Goal: Information Seeking & Learning: Learn about a topic

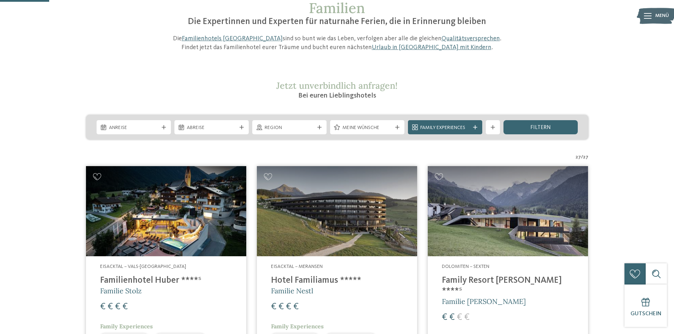
scroll to position [47, 0]
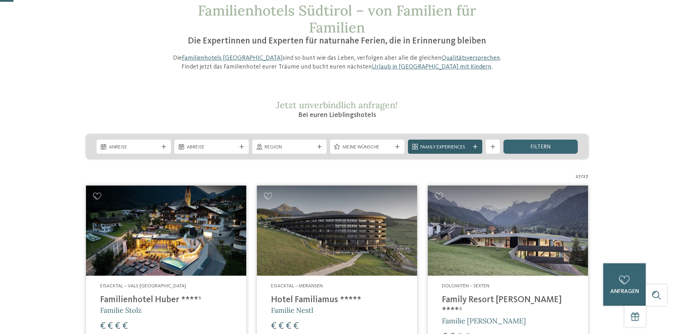
click at [444, 146] on span "Family Experiences" at bounding box center [445, 147] width 50 height 7
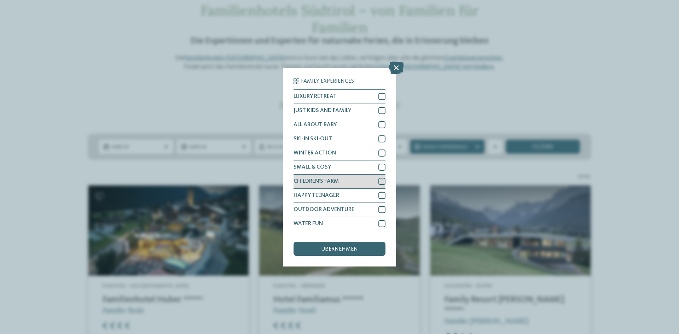
click at [381, 181] on div at bounding box center [382, 181] width 7 height 7
click at [346, 248] on span "übernehmen" at bounding box center [339, 250] width 37 height 6
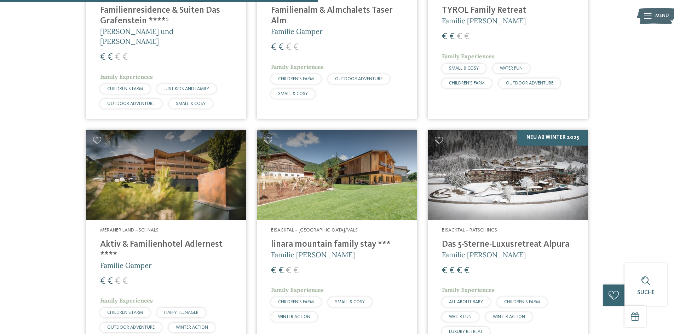
scroll to position [621, 0]
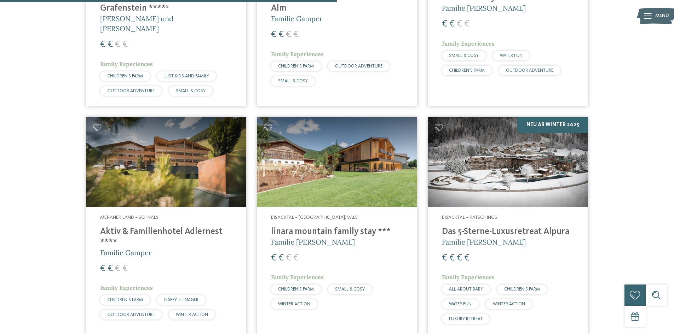
click at [200, 227] on h4 "Aktiv & Familienhotel Adlernest ****" at bounding box center [166, 237] width 132 height 21
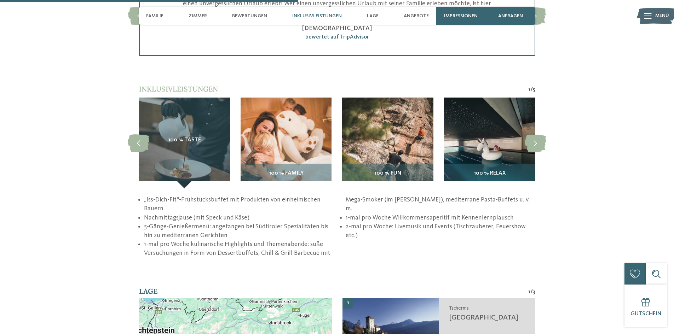
scroll to position [1061, 0]
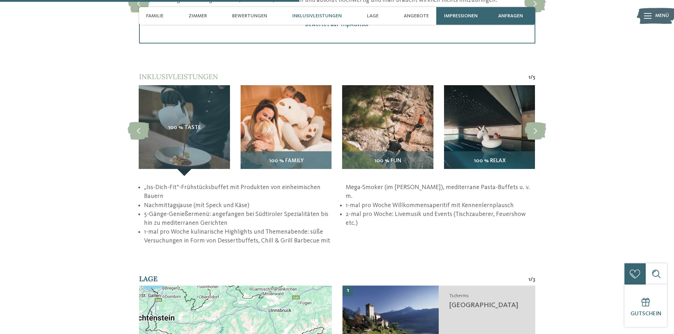
click at [307, 151] on img at bounding box center [286, 130] width 91 height 91
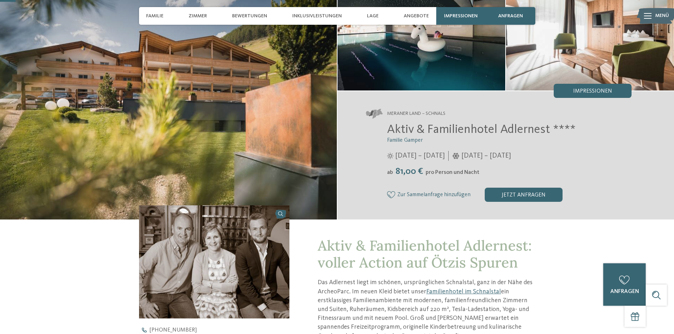
scroll to position [0, 0]
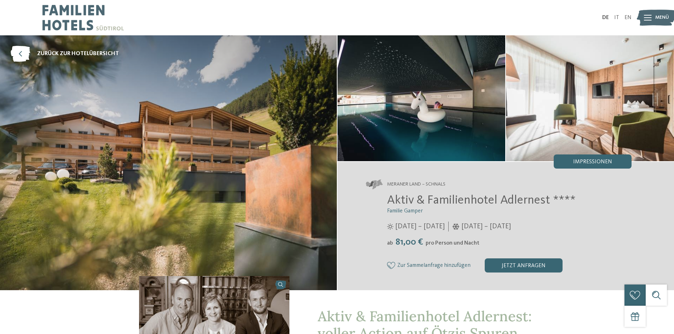
click at [614, 15] on ul "DE IT EN" at bounding box center [616, 18] width 29 height 6
click at [616, 16] on link "IT" at bounding box center [616, 18] width 5 height 6
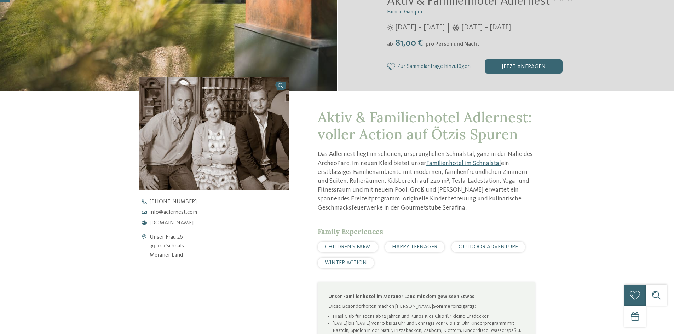
scroll to position [212, 0]
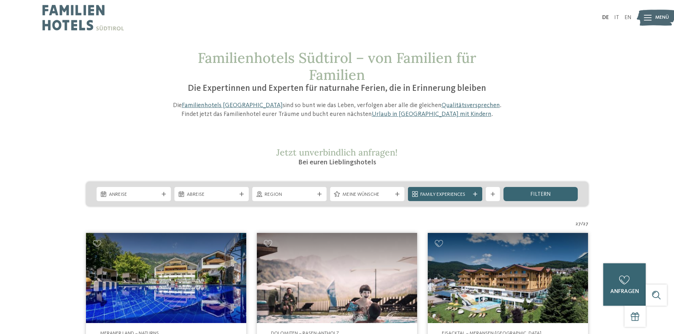
click at [645, 18] on icon at bounding box center [648, 18] width 8 height 6
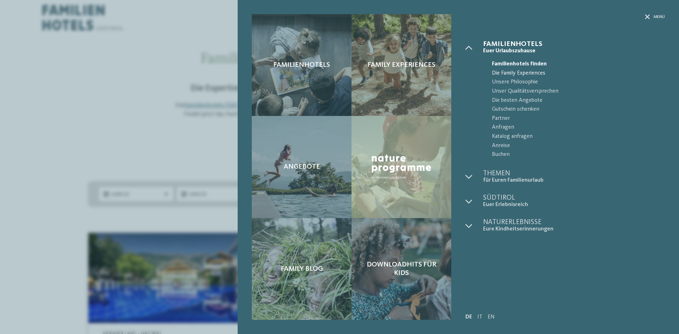
click at [521, 69] on span "Die Family Experiences" at bounding box center [578, 73] width 173 height 9
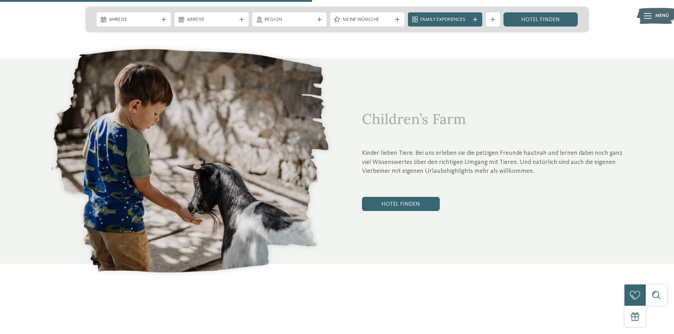
scroll to position [1592, 0]
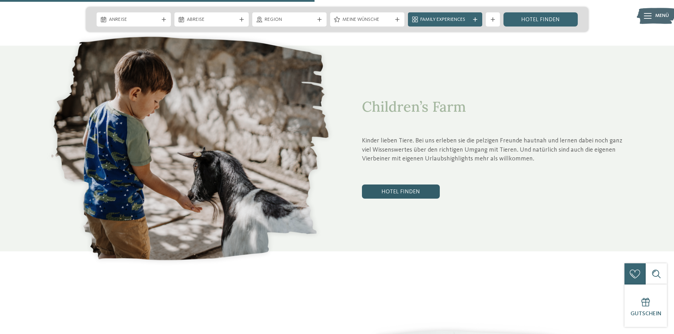
click at [392, 185] on link "Hotel finden" at bounding box center [401, 192] width 78 height 14
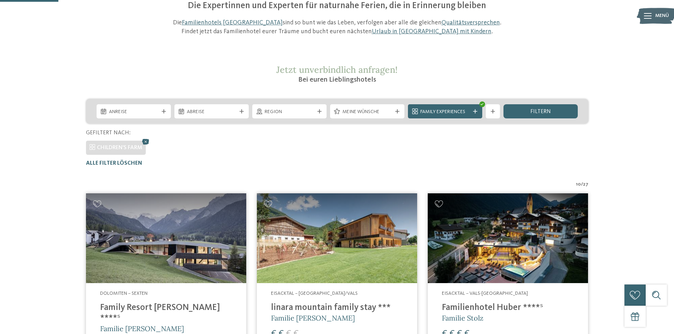
scroll to position [67, 0]
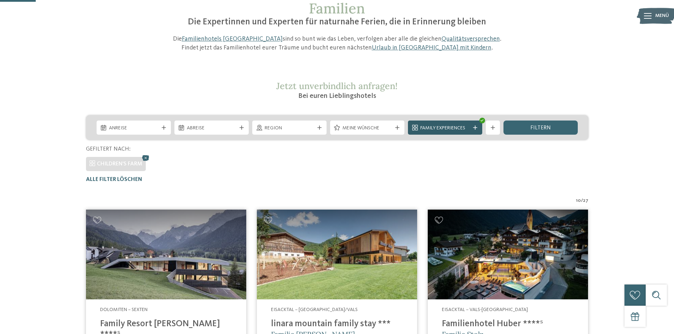
click at [453, 129] on span "Family Experiences" at bounding box center [445, 128] width 50 height 7
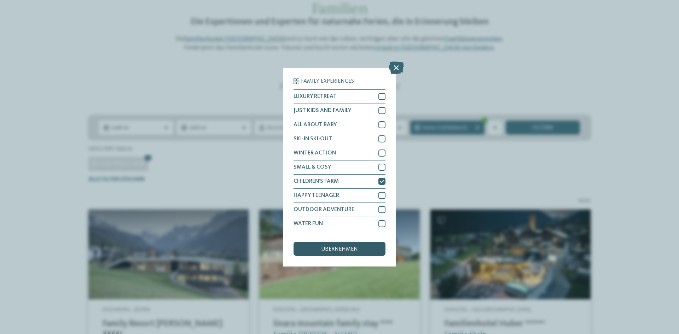
click at [358, 248] on div "übernehmen" at bounding box center [340, 249] width 92 height 14
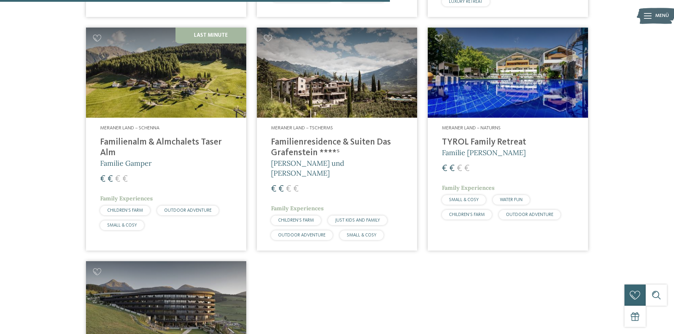
scroll to position [727, 0]
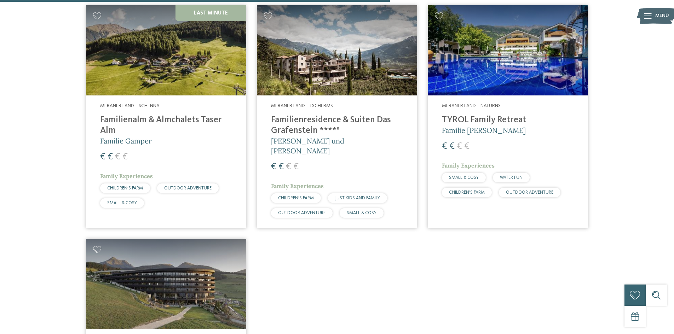
click at [465, 121] on h4 "TYROL Family Retreat" at bounding box center [508, 120] width 132 height 11
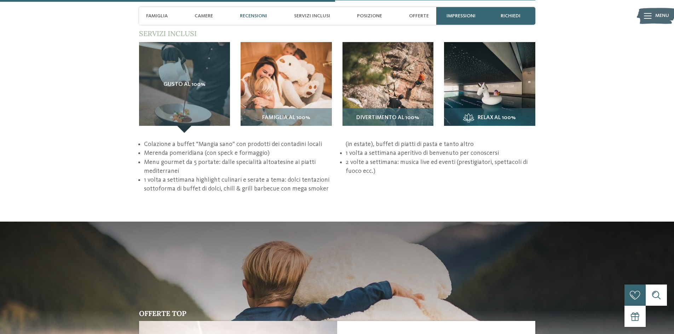
scroll to position [1097, 0]
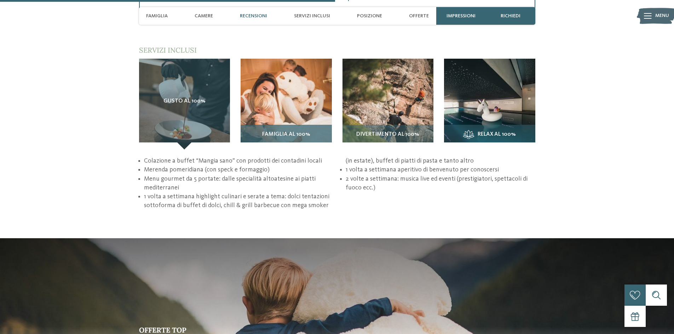
click at [299, 134] on span "Famiglia al 100%" at bounding box center [286, 135] width 48 height 6
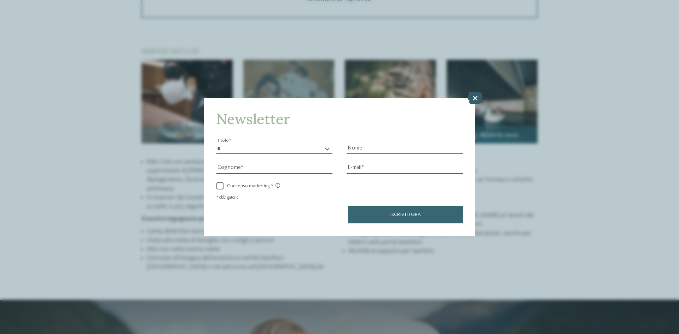
click at [474, 95] on icon at bounding box center [475, 98] width 15 height 12
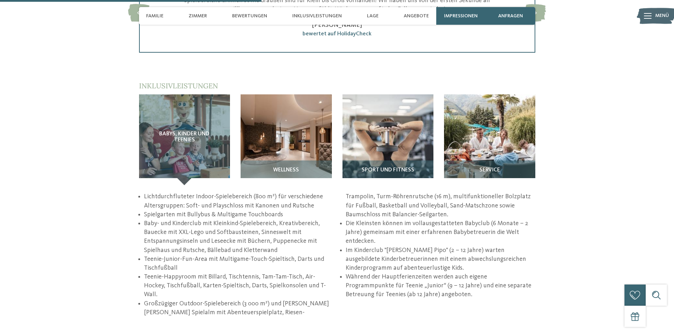
scroll to position [991, 0]
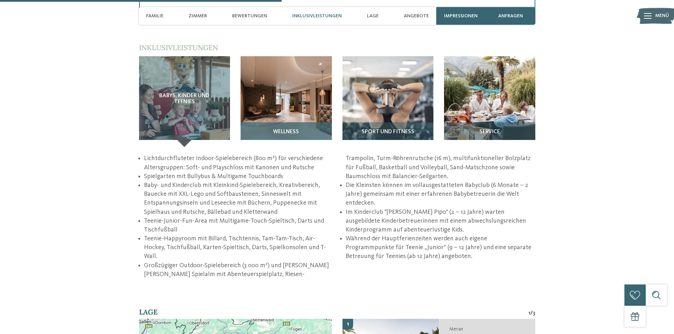
click at [298, 137] on div "Wellness" at bounding box center [286, 134] width 91 height 25
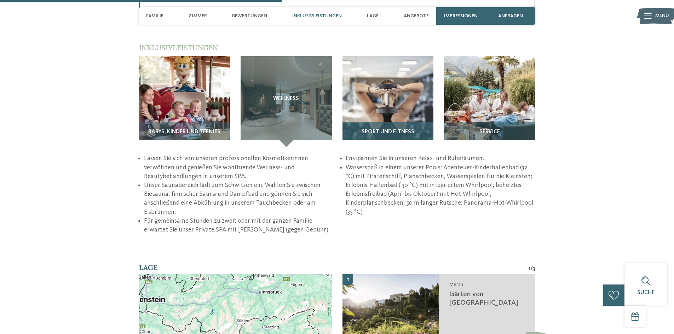
click at [381, 121] on img at bounding box center [387, 101] width 91 height 91
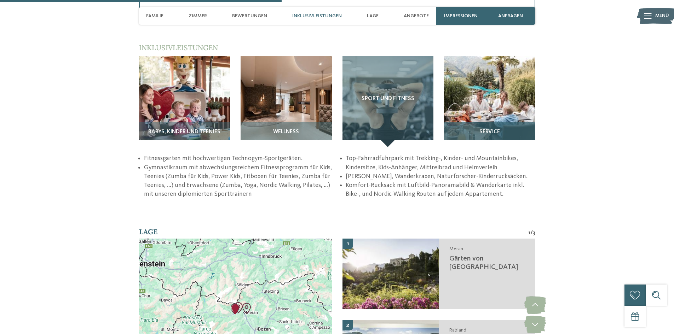
click at [509, 120] on img at bounding box center [489, 101] width 91 height 91
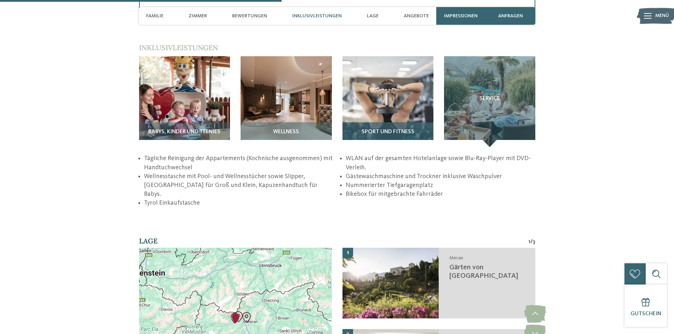
click at [394, 132] on span "Sport und Fitness" at bounding box center [388, 132] width 53 height 6
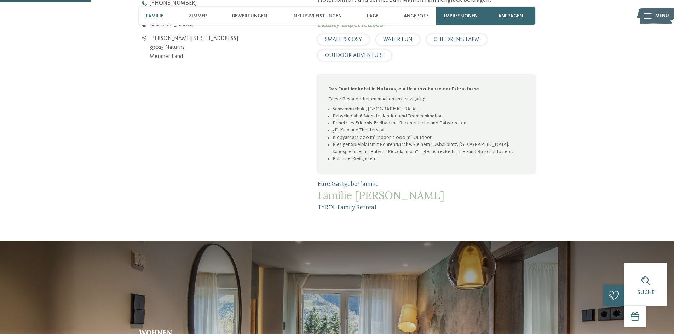
scroll to position [248, 0]
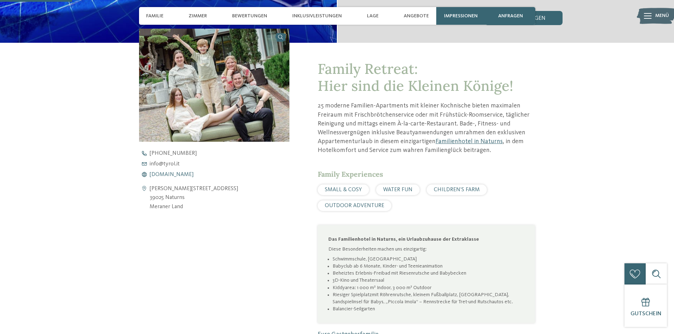
click at [171, 174] on span "www.tyrol.it" at bounding box center [172, 175] width 44 height 6
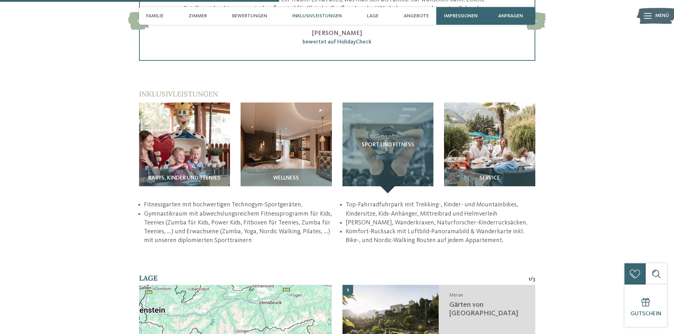
scroll to position [955, 0]
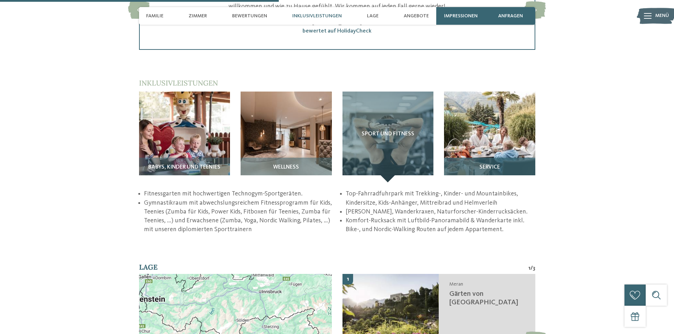
click at [457, 155] on img at bounding box center [489, 137] width 91 height 91
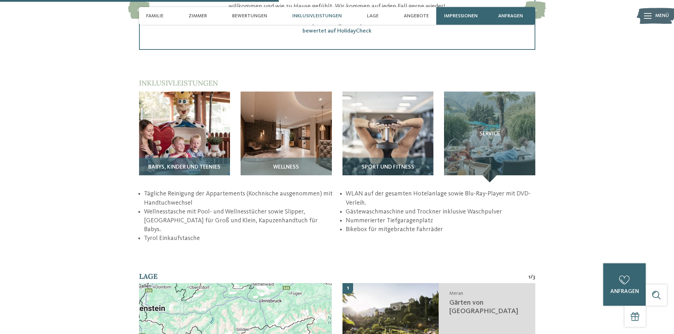
click at [164, 165] on span "Babys, Kinder und Teenies" at bounding box center [184, 168] width 72 height 6
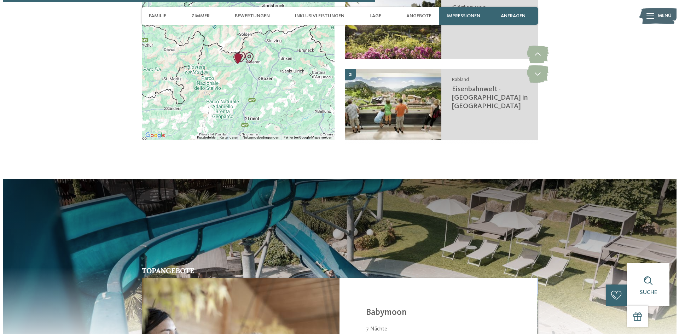
scroll to position [1309, 0]
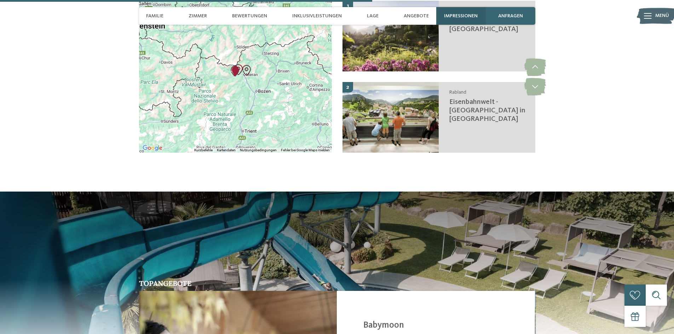
click at [461, 13] on span "Impressionen" at bounding box center [461, 16] width 34 height 6
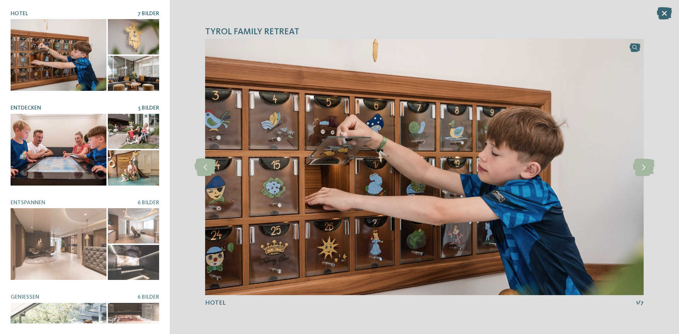
click at [144, 106] on span "5 Bilder" at bounding box center [148, 108] width 21 height 6
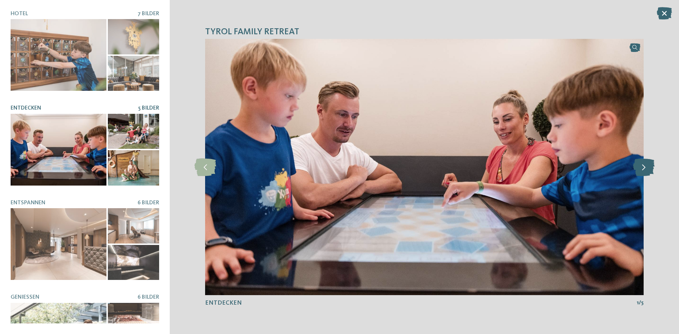
click at [650, 161] on icon at bounding box center [644, 167] width 22 height 18
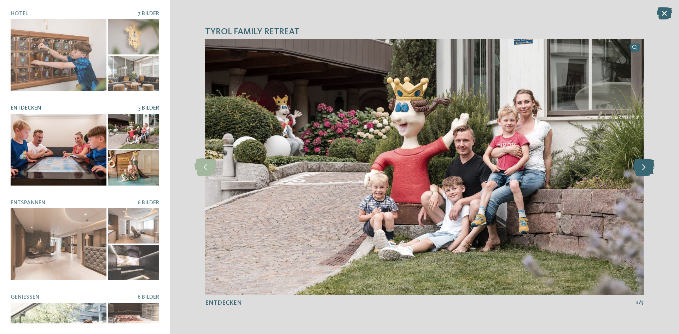
click at [650, 161] on icon at bounding box center [644, 167] width 22 height 18
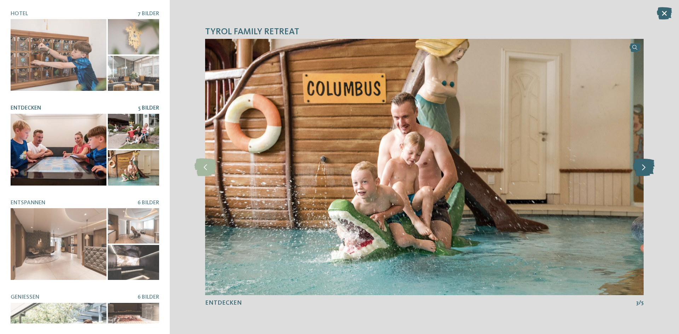
click at [650, 163] on icon at bounding box center [644, 167] width 22 height 18
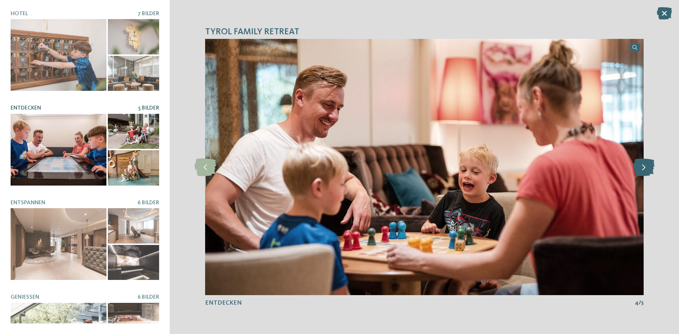
click at [650, 163] on icon at bounding box center [644, 167] width 22 height 18
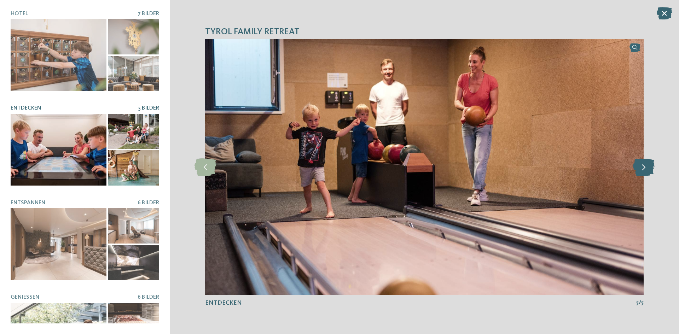
click at [650, 163] on icon at bounding box center [644, 167] width 22 height 18
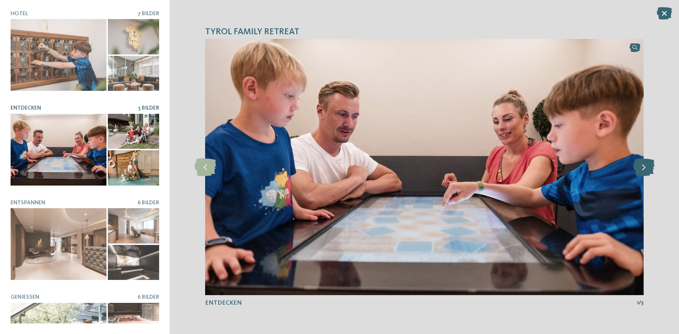
click at [650, 163] on icon at bounding box center [644, 167] width 22 height 18
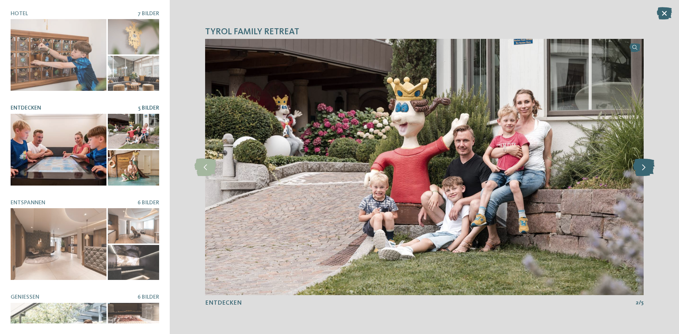
click at [650, 163] on icon at bounding box center [644, 167] width 22 height 18
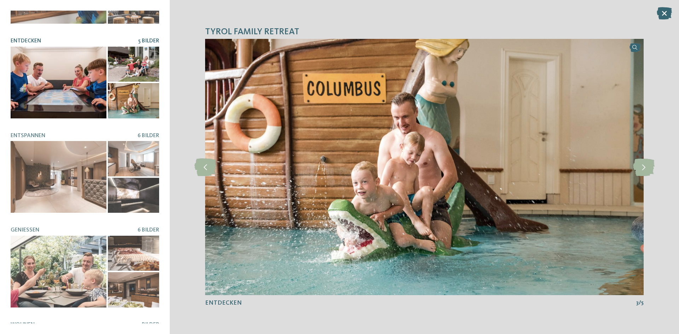
scroll to position [0, 0]
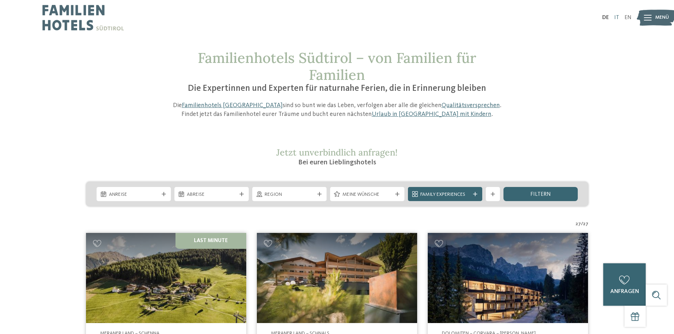
click at [617, 18] on link "IT" at bounding box center [616, 18] width 5 height 6
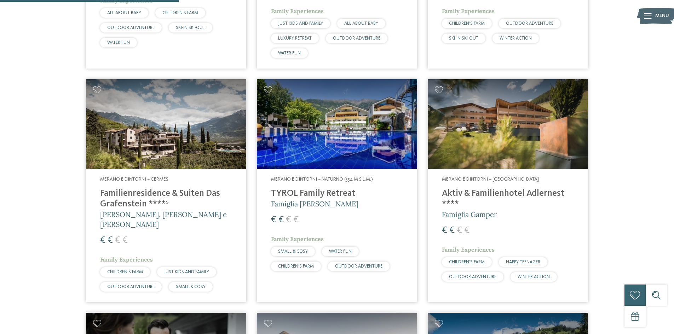
scroll to position [637, 0]
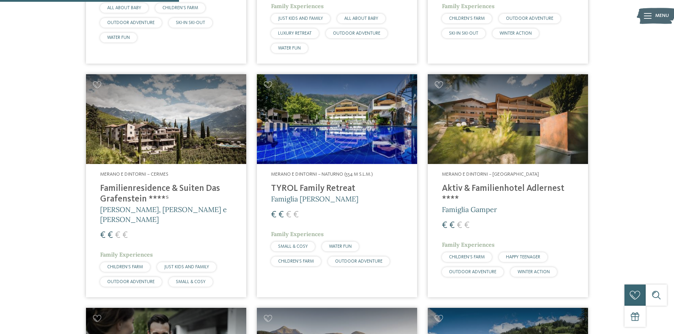
click at [493, 187] on h4 "Aktiv & Familienhotel Adlernest ****" at bounding box center [508, 194] width 132 height 21
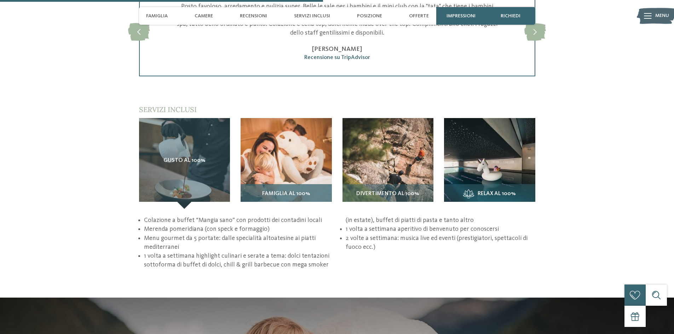
scroll to position [1061, 0]
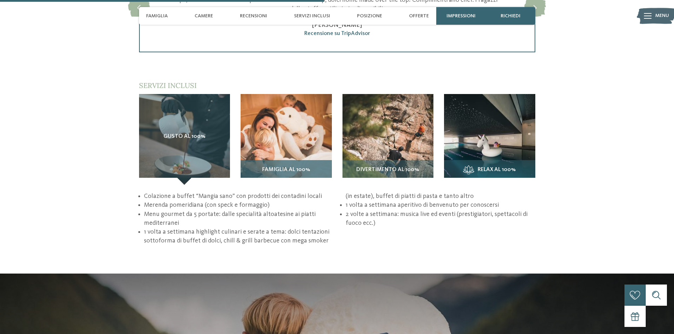
click at [294, 166] on div "Famiglia al 100%" at bounding box center [286, 172] width 91 height 25
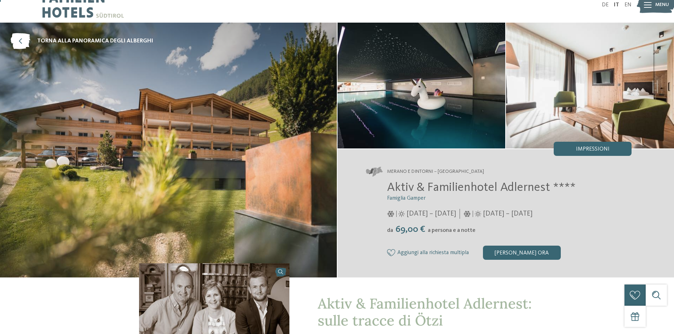
scroll to position [0, 0]
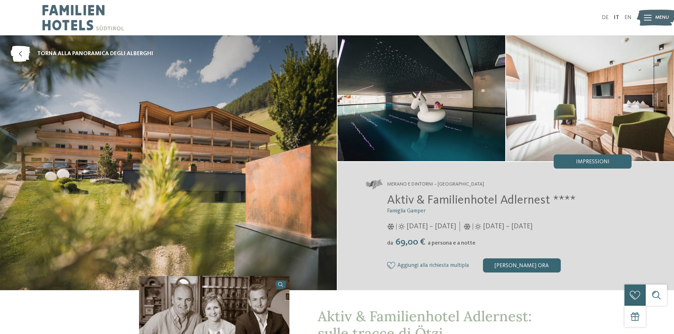
click at [81, 20] on img at bounding box center [82, 17] width 81 height 35
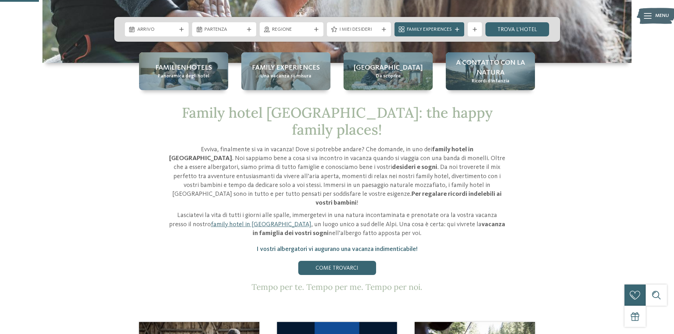
scroll to position [177, 0]
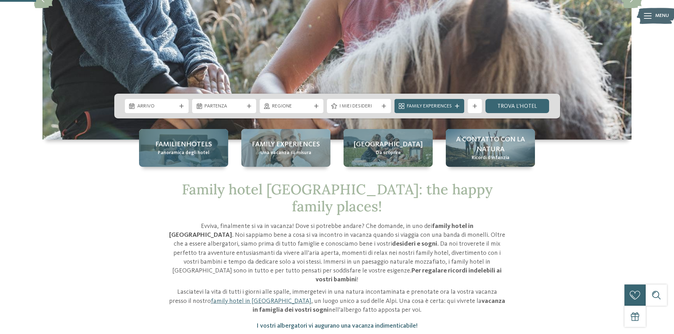
click at [195, 152] on span "Panoramica degli hotel" at bounding box center [184, 153] width 52 height 7
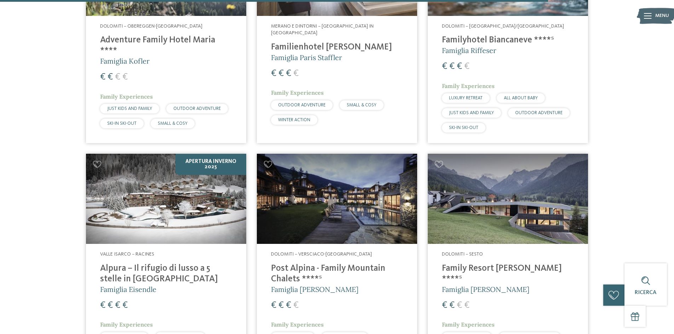
scroll to position [1946, 0]
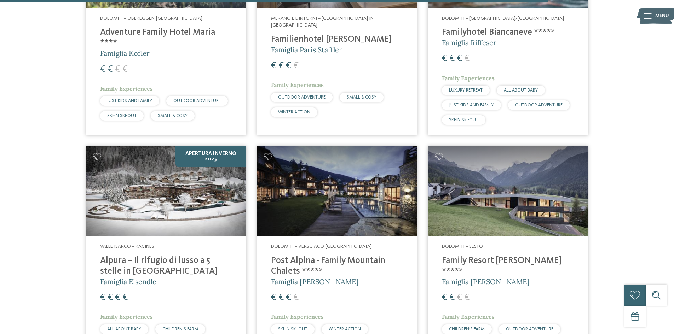
click at [129, 256] on h4 "Alpura – Il rifugio di lusso a 5 stelle in [GEOGRAPHIC_DATA]" at bounding box center [166, 266] width 132 height 21
